Goal: Information Seeking & Learning: Learn about a topic

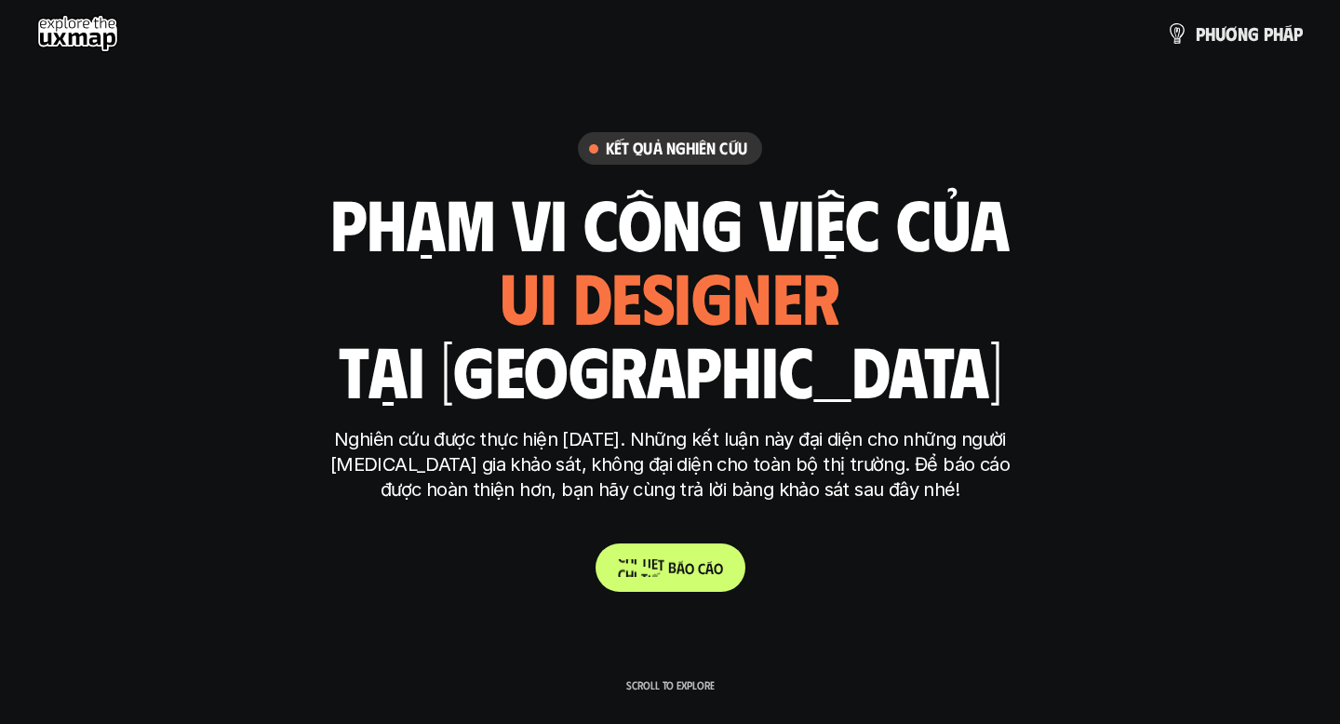
click at [659, 573] on p "C h i t i ế t b á o c á o" at bounding box center [670, 568] width 105 height 18
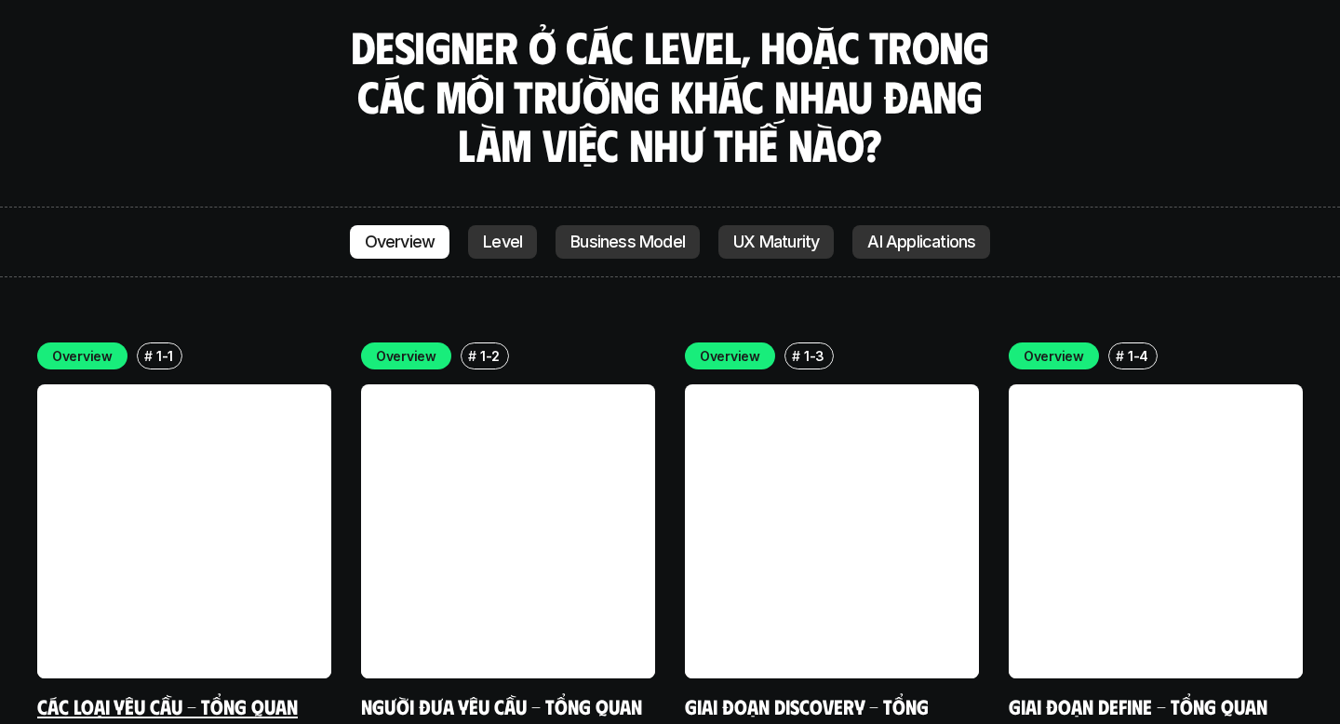
scroll to position [5198, 0]
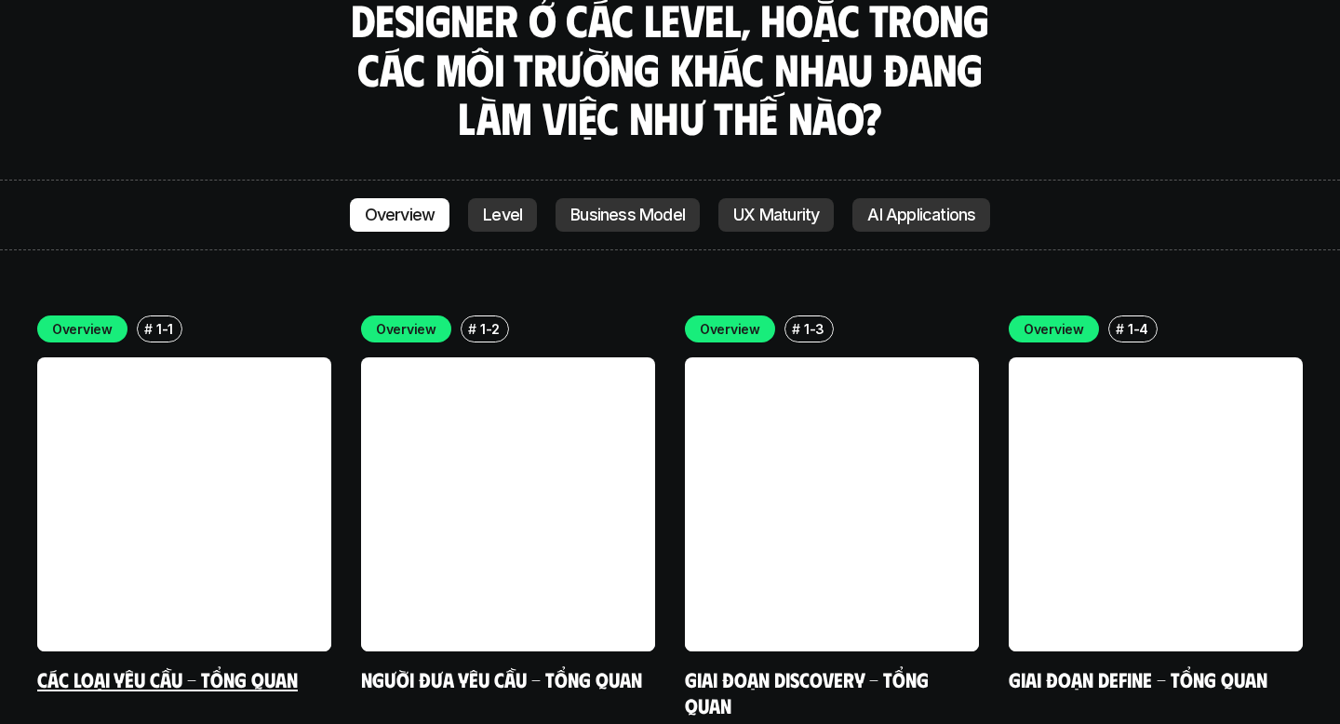
click at [213, 514] on link at bounding box center [184, 504] width 294 height 294
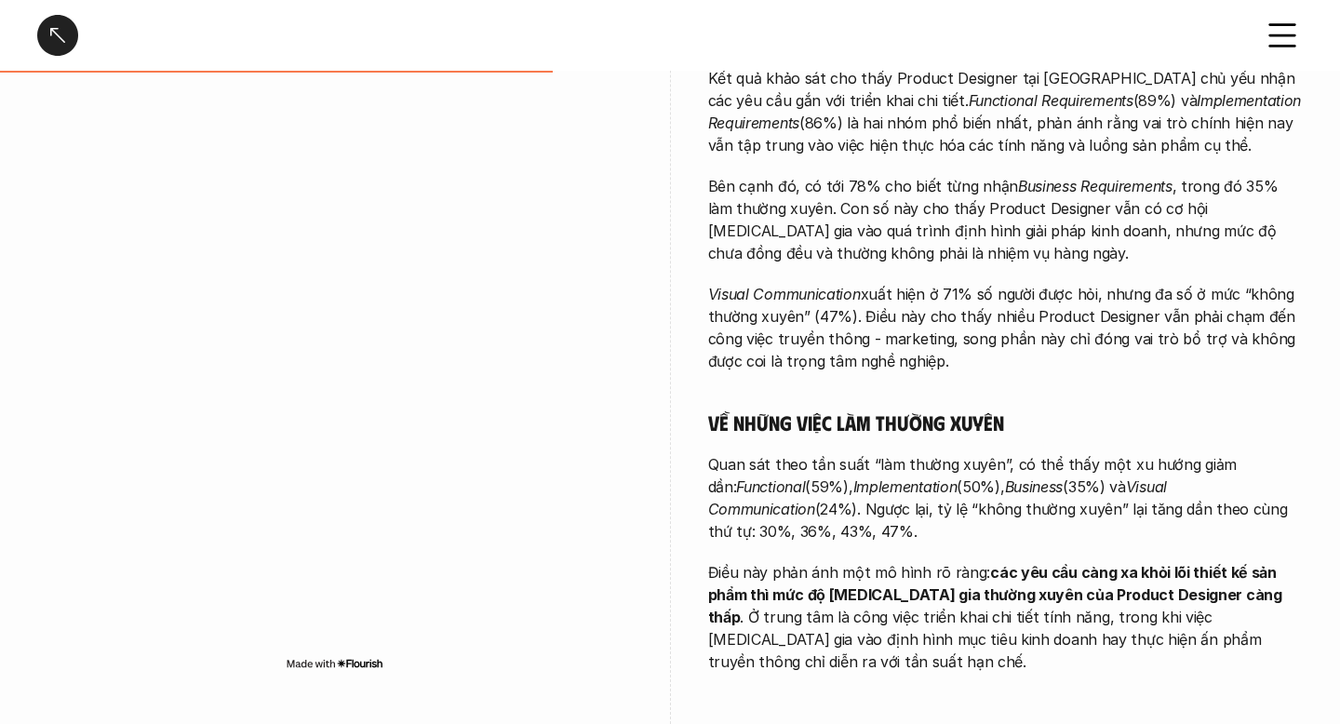
scroll to position [1028, 0]
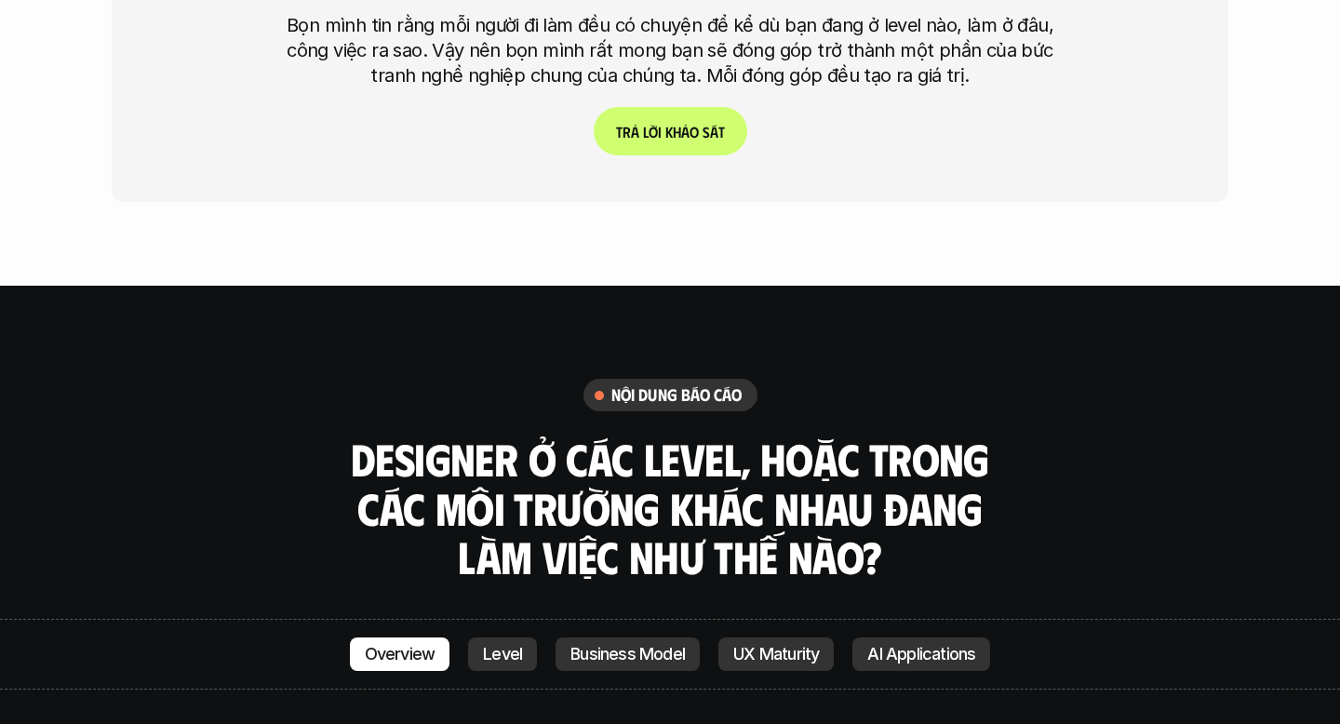
scroll to position [5094, 0]
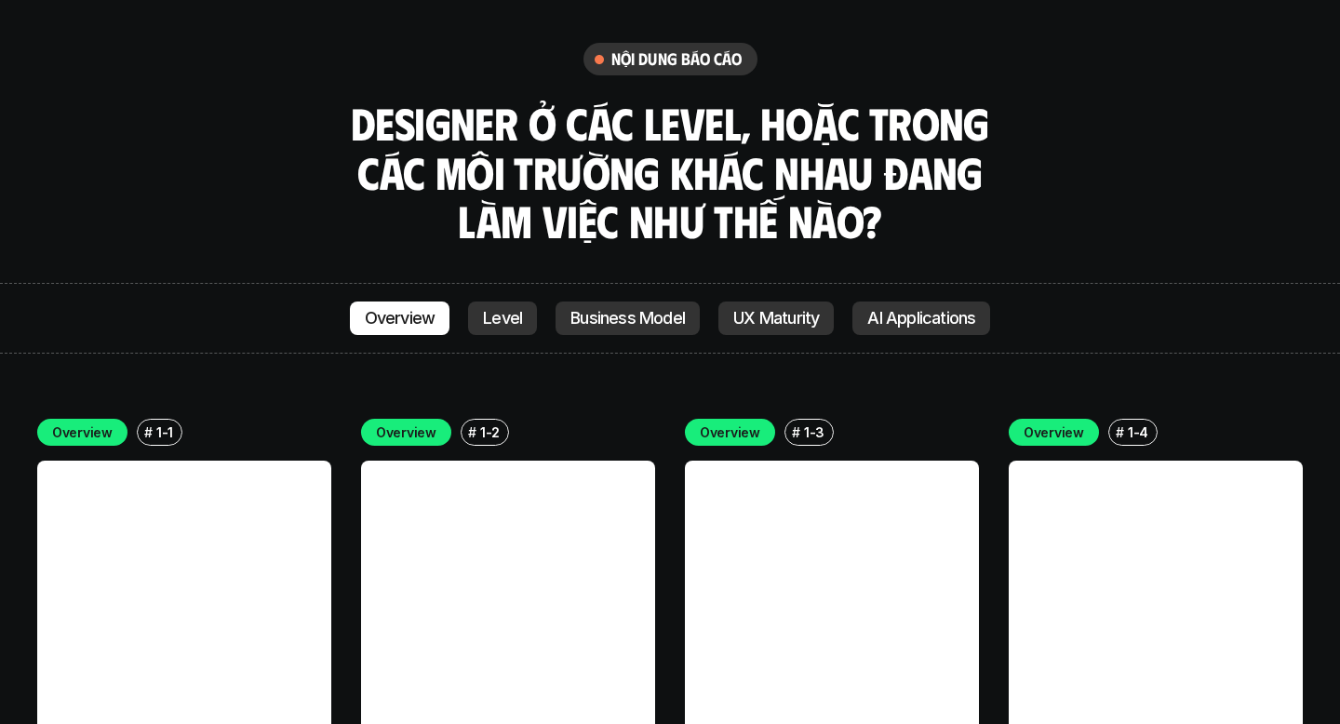
click at [507, 309] on p "Level" at bounding box center [502, 318] width 39 height 19
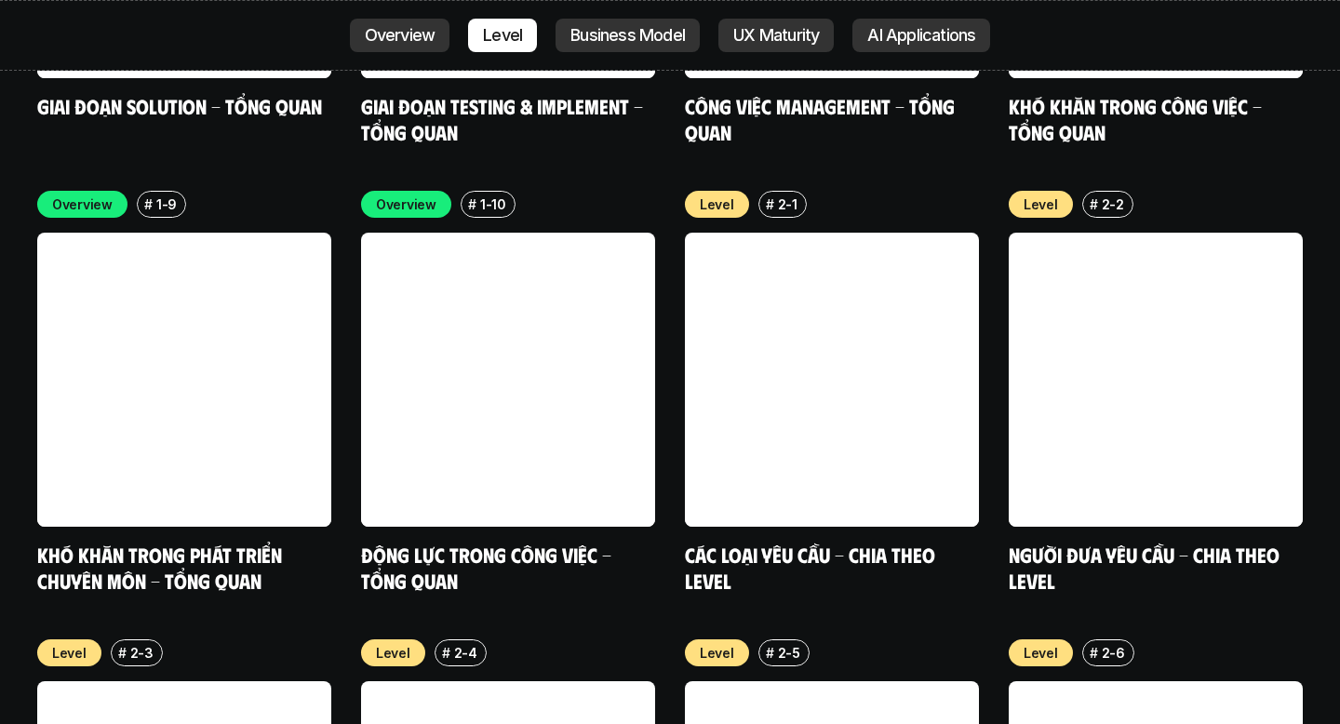
scroll to position [6219, 0]
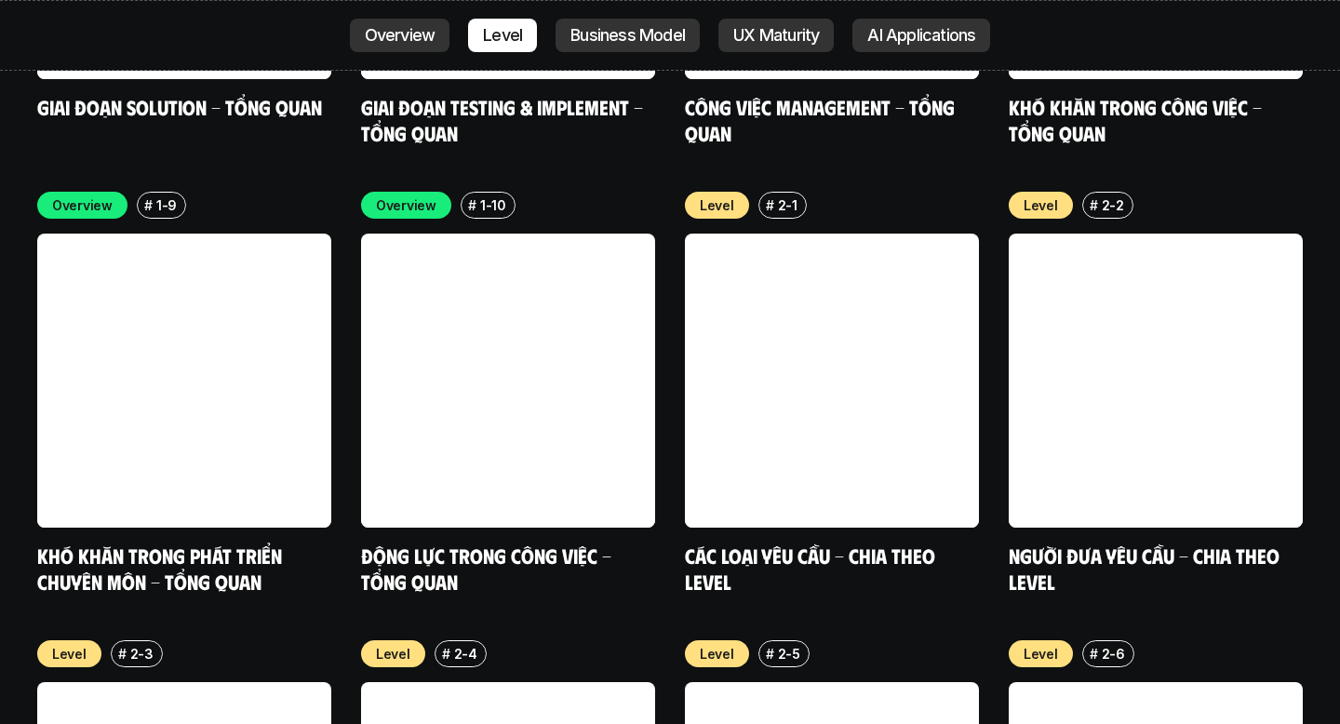
click at [802, 41] on p "UX Maturity" at bounding box center [777, 35] width 86 height 19
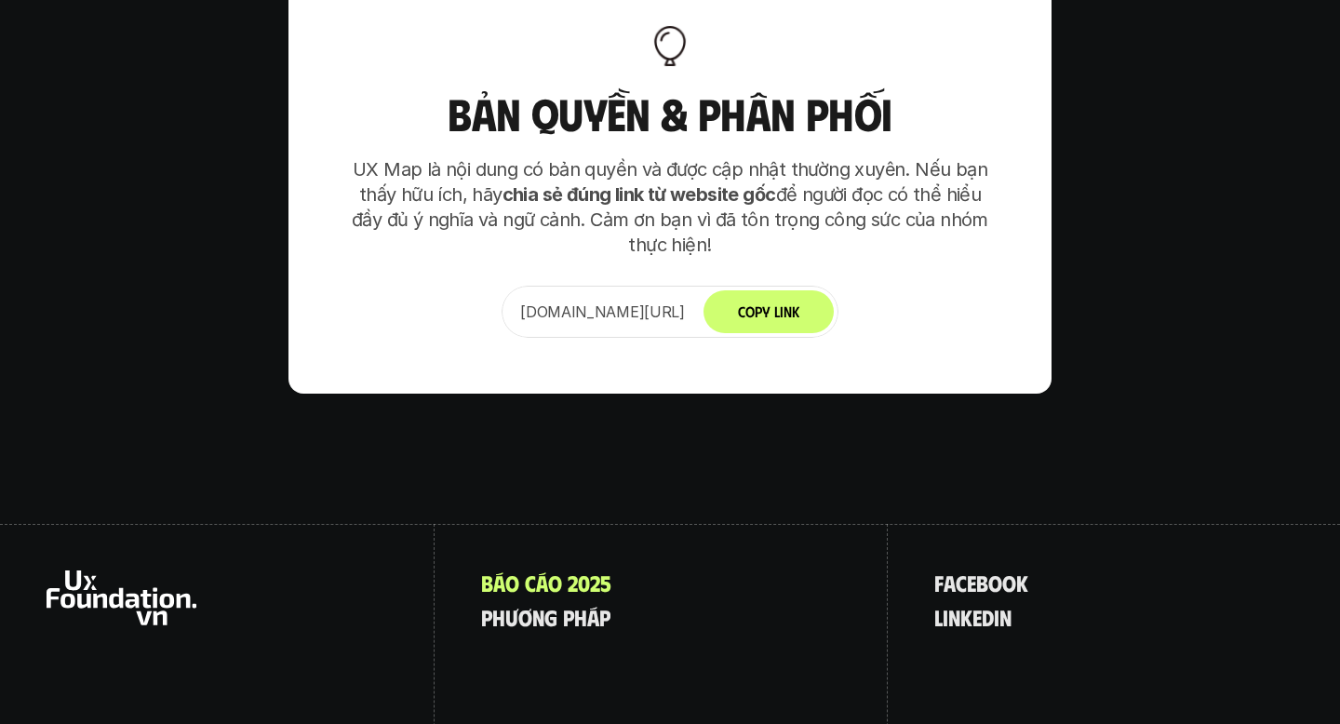
scroll to position [11689, 0]
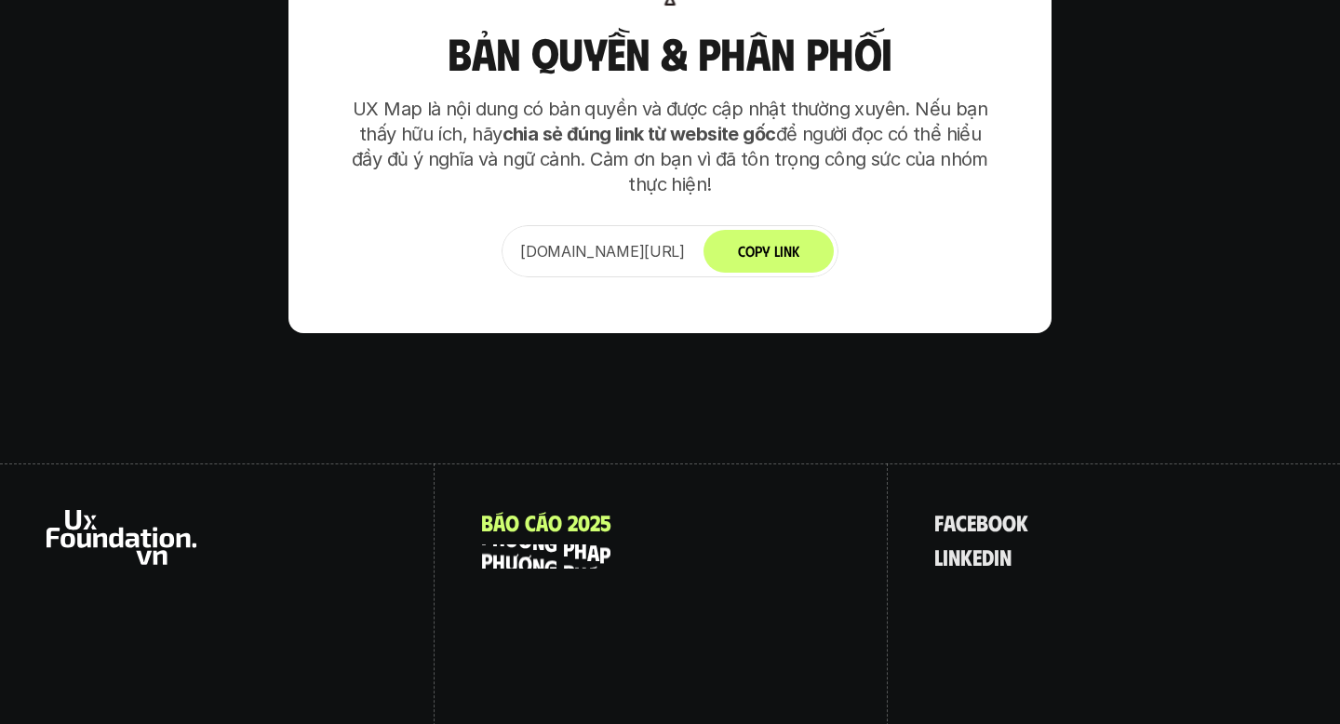
click at [552, 545] on p "p h ư ơ n g p h á p" at bounding box center [545, 557] width 129 height 24
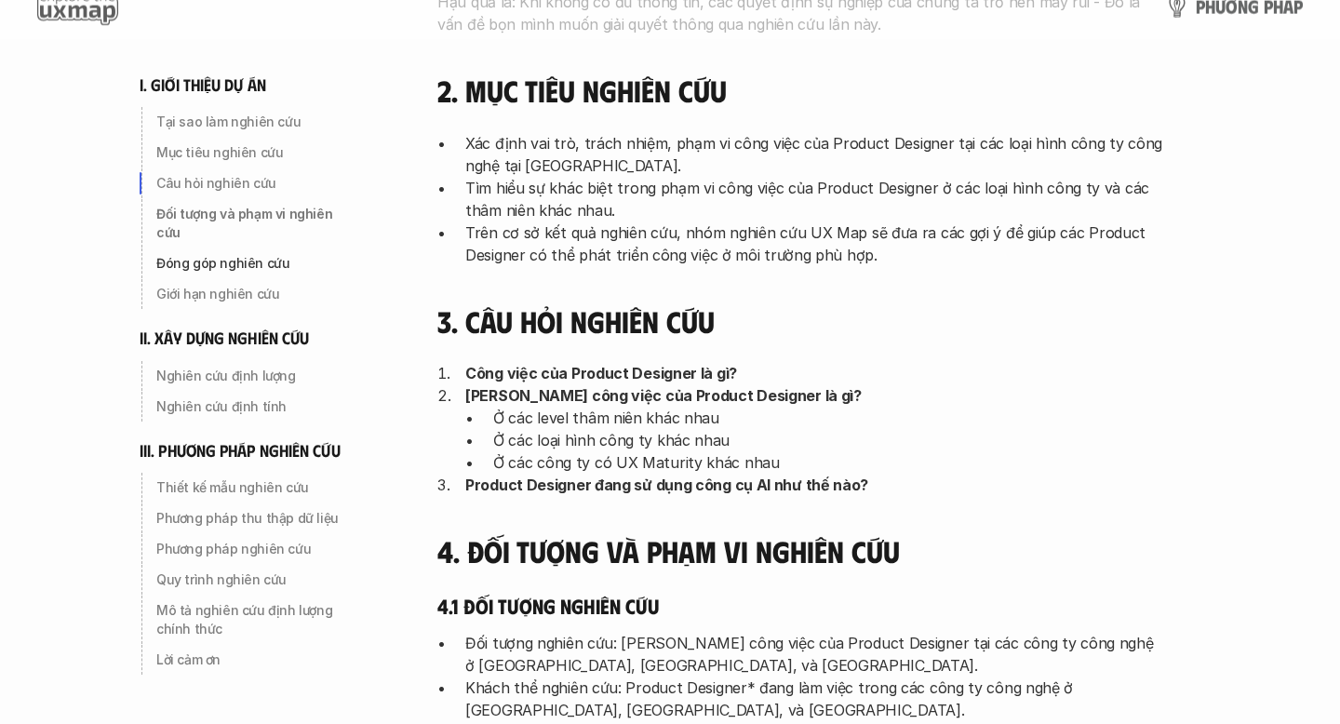
scroll to position [548, 0]
